Goal: Task Accomplishment & Management: Use online tool/utility

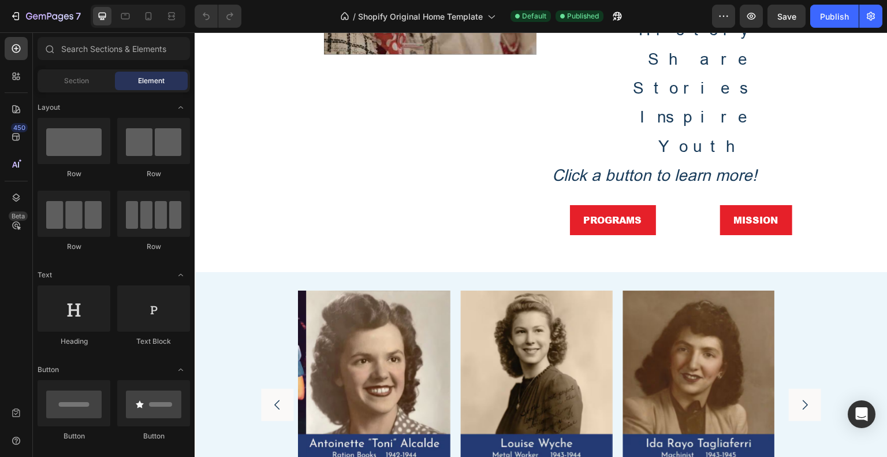
scroll to position [560, 0]
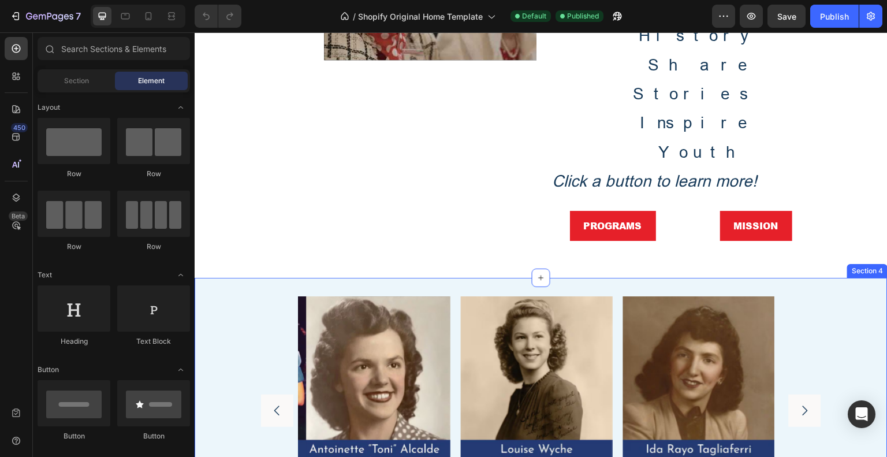
click at [850, 266] on div "Section 4" at bounding box center [867, 271] width 36 height 10
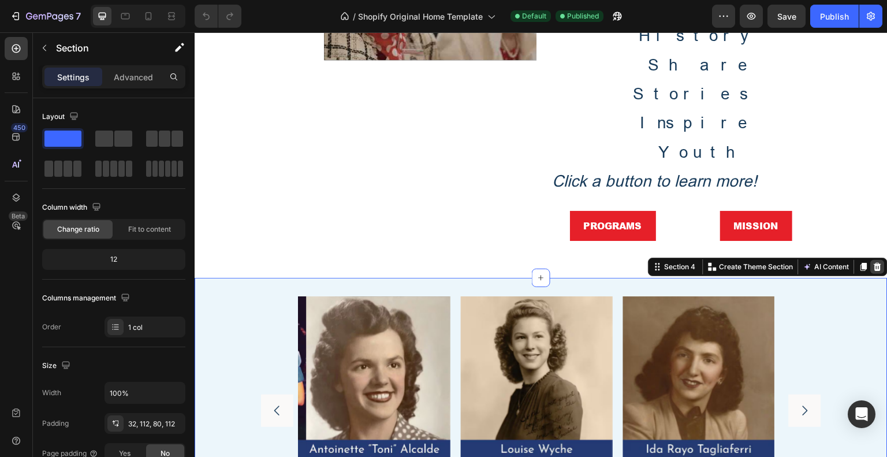
click at [874, 263] on icon at bounding box center [878, 267] width 8 height 8
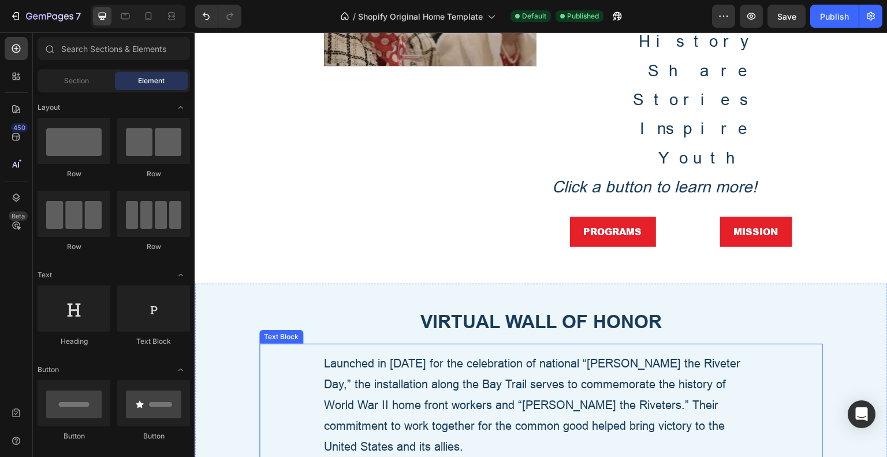
scroll to position [502, 0]
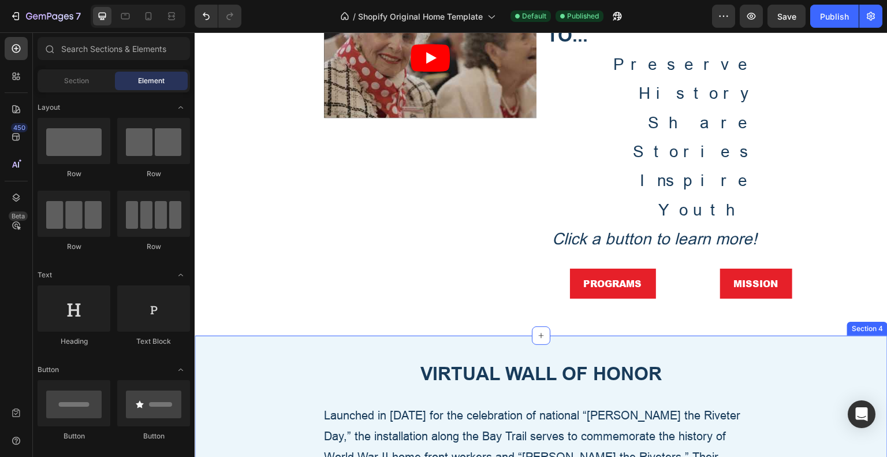
click at [802, 354] on div "VIRTUAL WALL OF HONOR" at bounding box center [541, 375] width 564 height 42
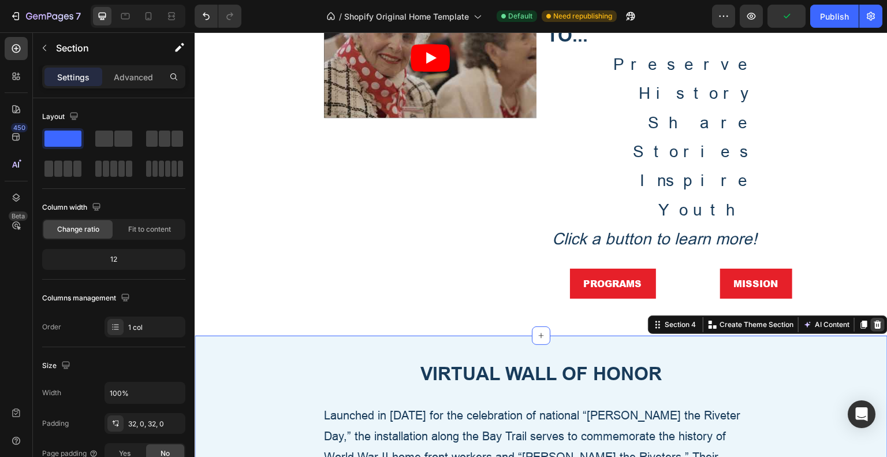
click at [874, 320] on icon at bounding box center [878, 324] width 8 height 8
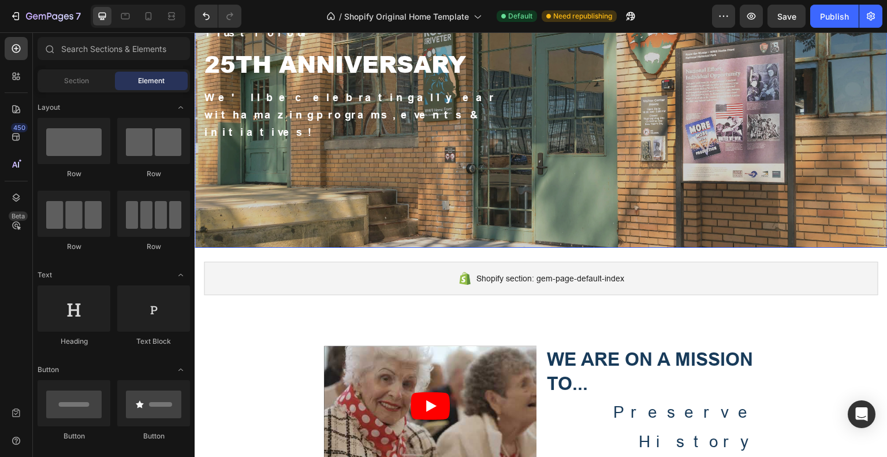
scroll to position [97, 0]
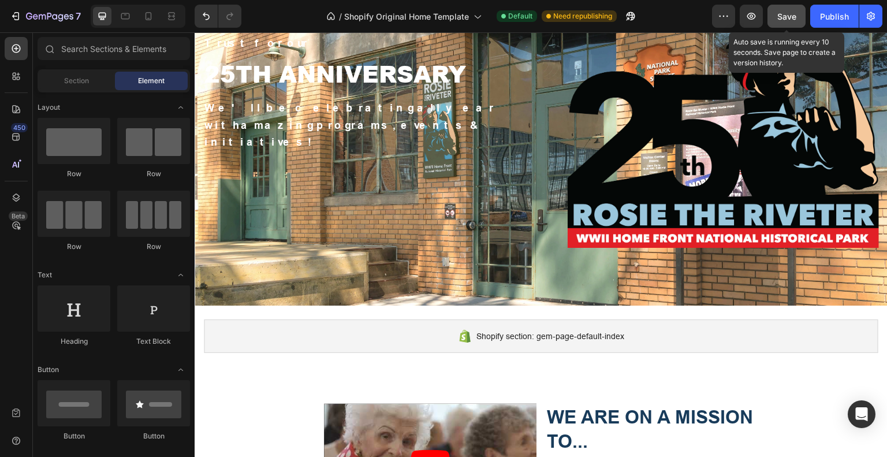
click at [788, 16] on span "Save" at bounding box center [786, 17] width 19 height 10
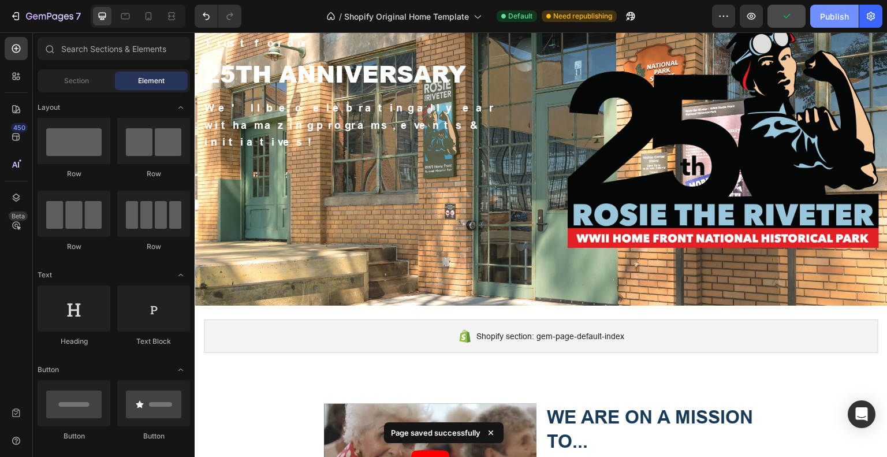
click at [834, 17] on div "Publish" at bounding box center [834, 16] width 29 height 12
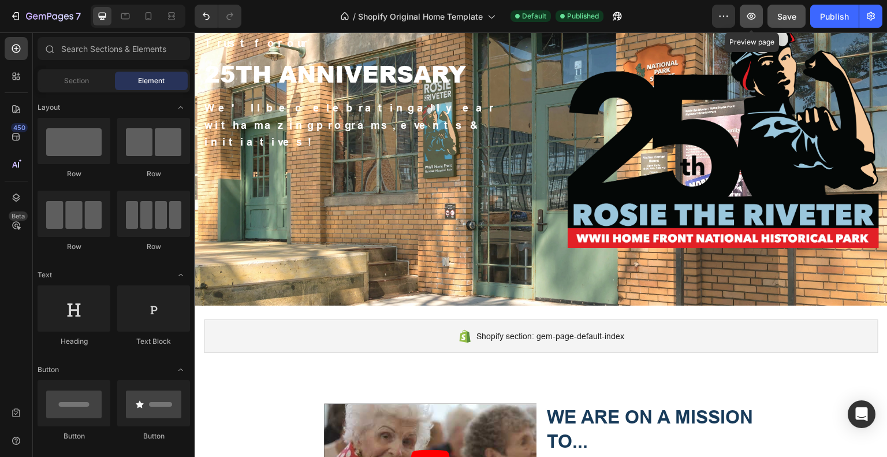
click at [752, 12] on icon "button" at bounding box center [751, 16] width 12 height 12
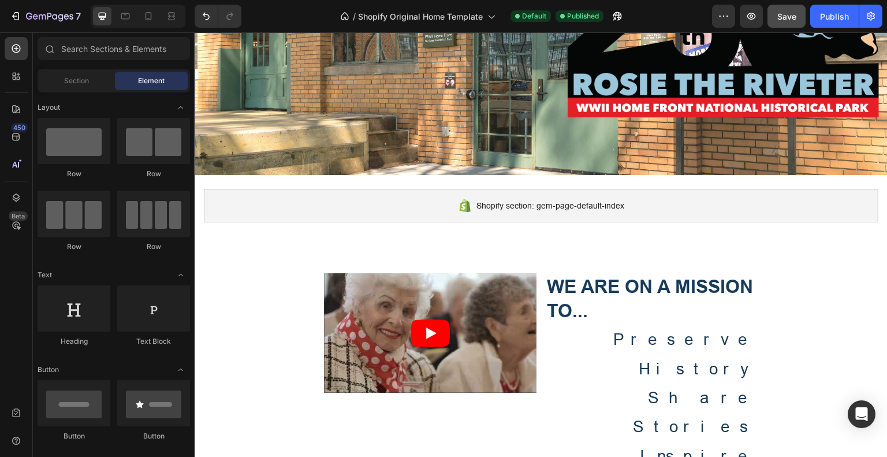
scroll to position [212, 0]
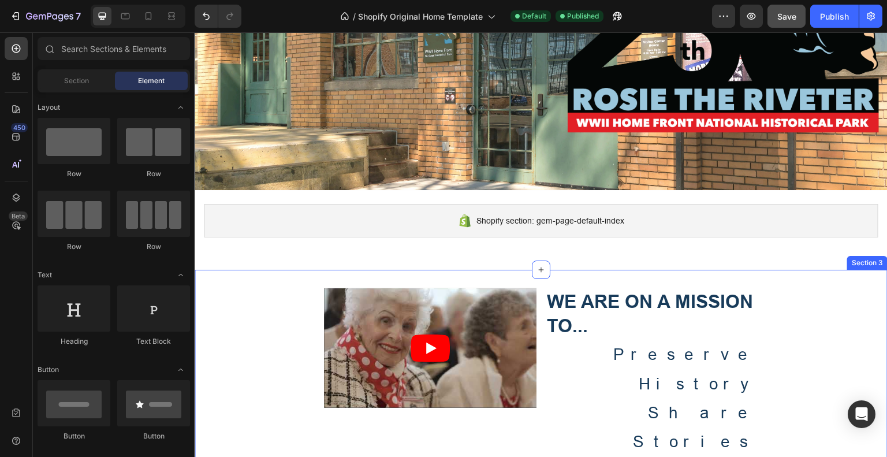
click at [866, 267] on div "Join the National Park and the Trust for our Text Block 25TH ANNIVERSARY Text B…" at bounding box center [541, 414] width 693 height 1141
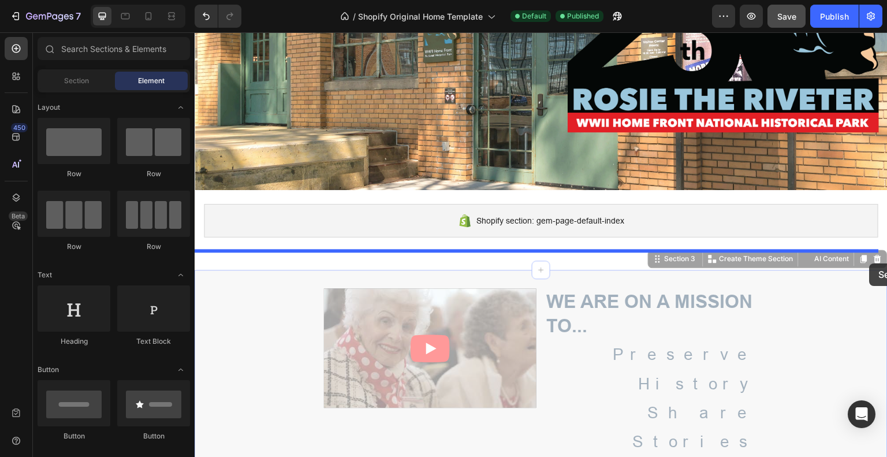
click at [870, 263] on div at bounding box center [541, 428] width 693 height 1216
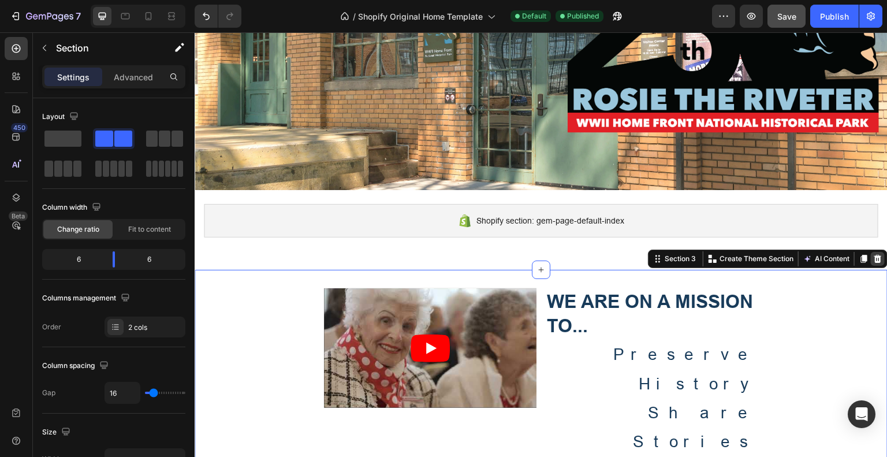
click at [874, 259] on icon at bounding box center [878, 259] width 8 height 8
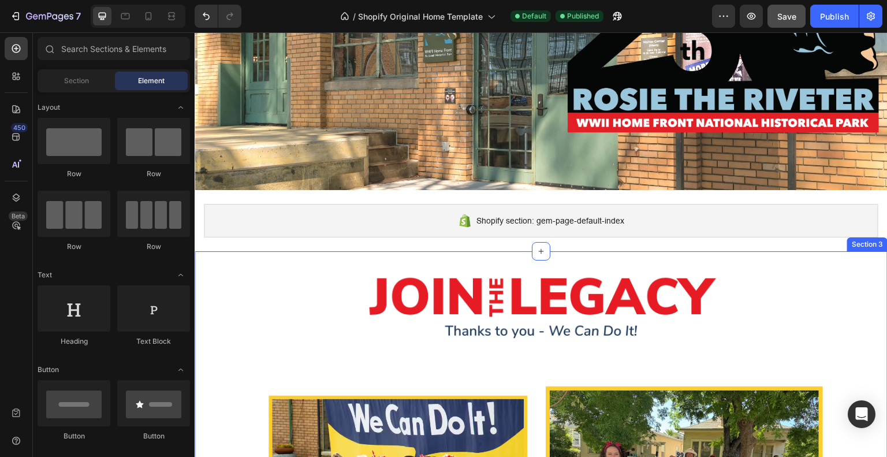
scroll to position [321, 0]
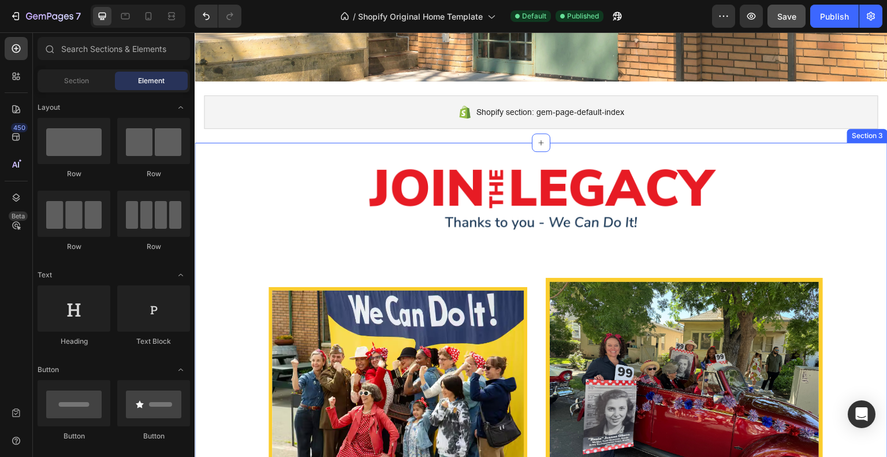
click at [875, 138] on div "Section 3" at bounding box center [867, 136] width 40 height 14
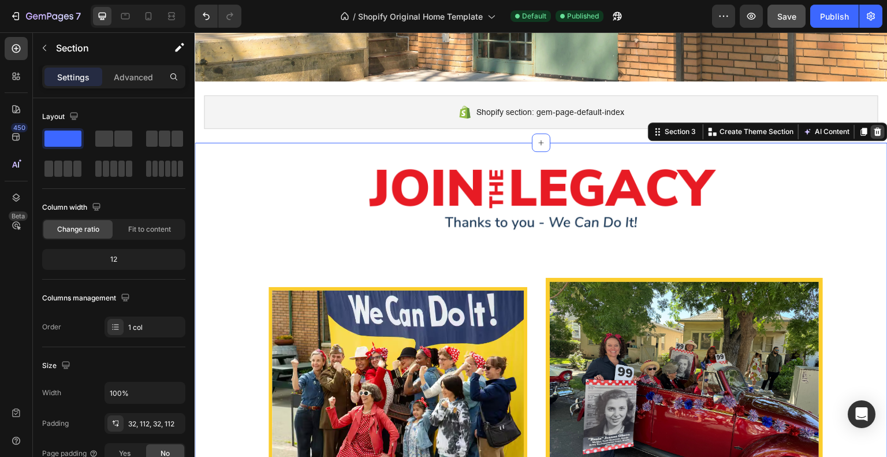
click at [874, 132] on icon at bounding box center [878, 132] width 8 height 8
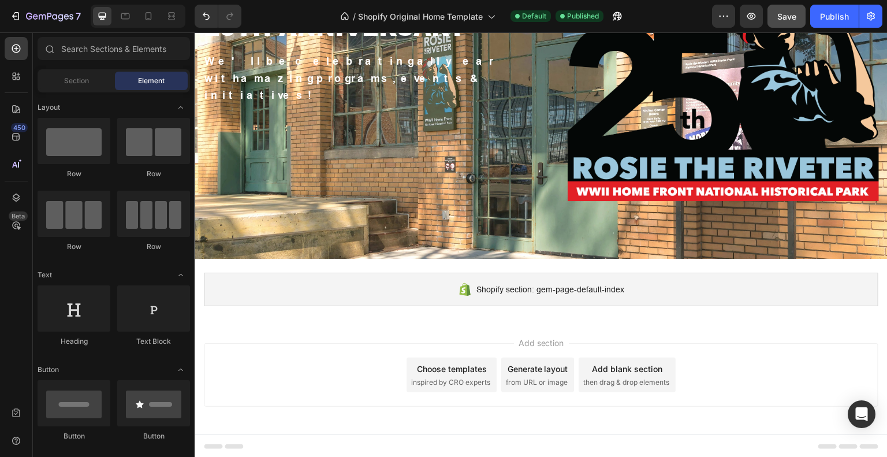
click at [790, 382] on div "Add section Choose templates inspired by CRO experts Generate layout from URL o…" at bounding box center [541, 375] width 674 height 64
click at [790, 14] on span "Save" at bounding box center [786, 17] width 19 height 10
click at [831, 16] on div "Publish" at bounding box center [834, 16] width 29 height 12
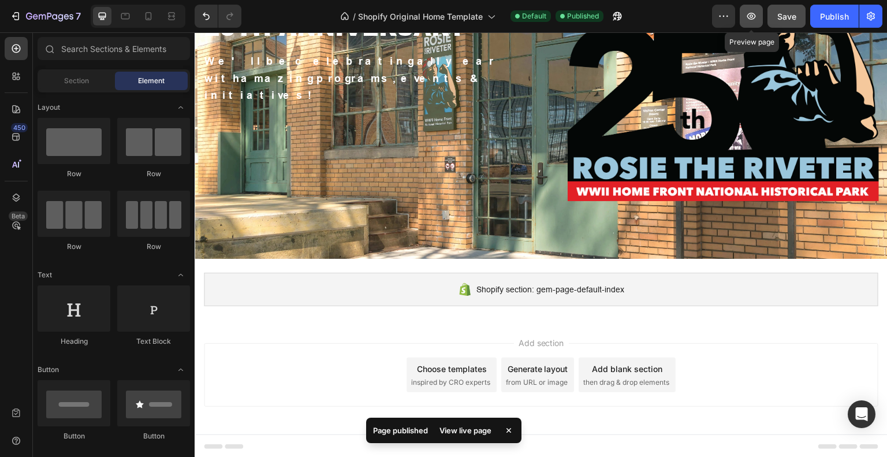
click at [753, 19] on icon "button" at bounding box center [751, 16] width 9 height 7
